Goal: Information Seeking & Learning: Learn about a topic

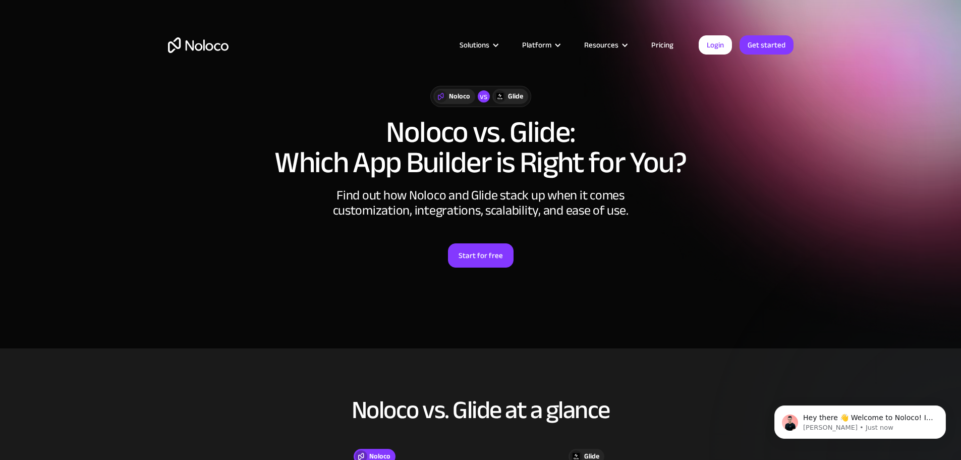
click at [669, 43] on link "Pricing" at bounding box center [662, 44] width 47 height 13
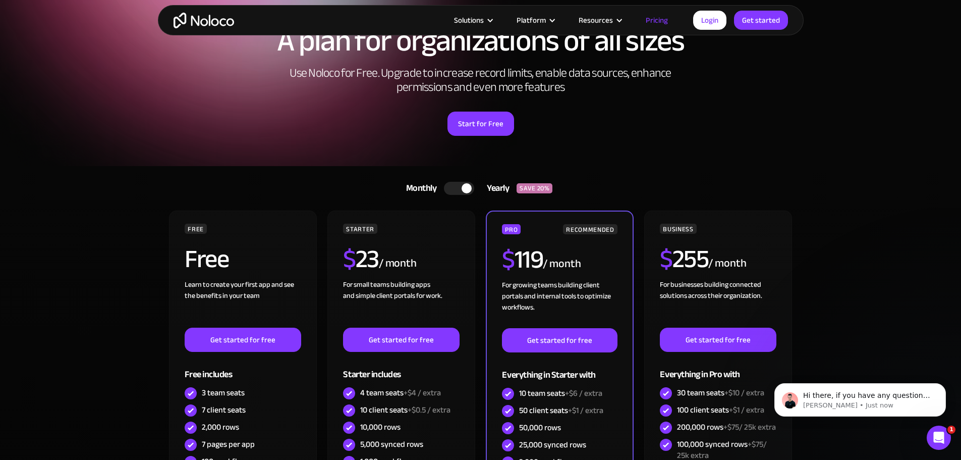
scroll to position [50, 0]
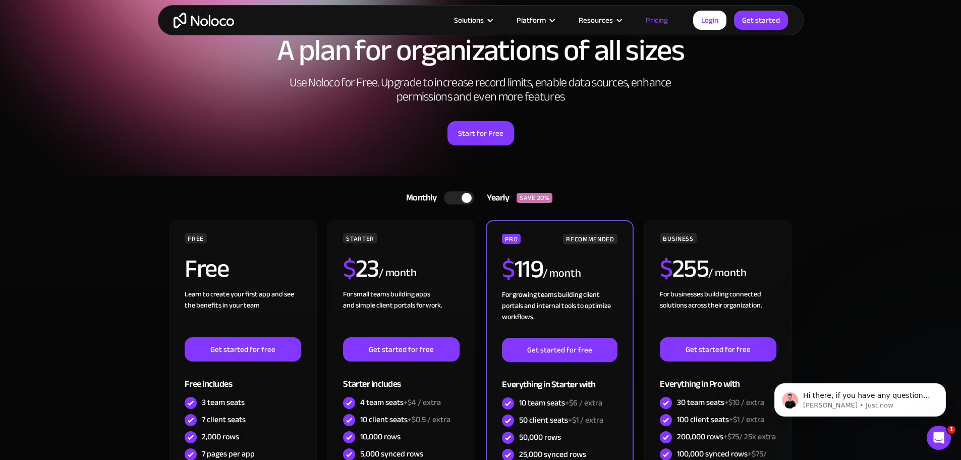
click at [447, 198] on div at bounding box center [459, 197] width 30 height 13
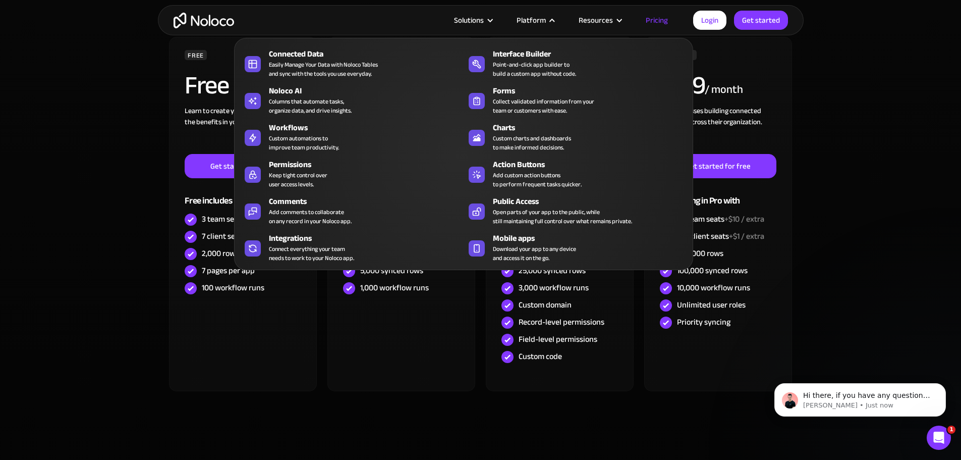
scroll to position [202, 0]
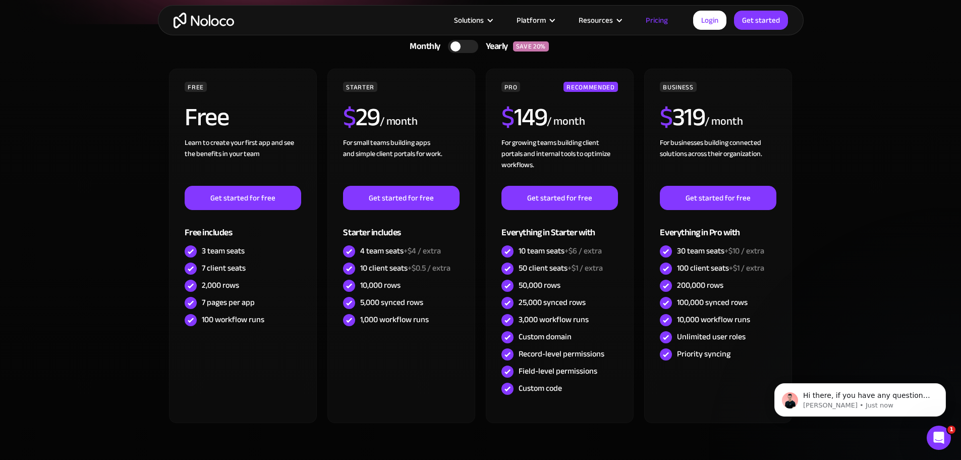
click at [99, 340] on section "Monthly Yearly SAVE 20% Monthly Yearly SAVE 20% FREE Free Learn to create your …" at bounding box center [480, 265] width 961 height 482
